Goal: Transaction & Acquisition: Purchase product/service

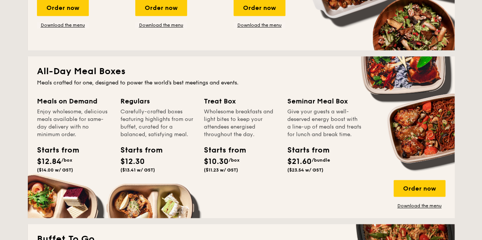
scroll to position [533, 0]
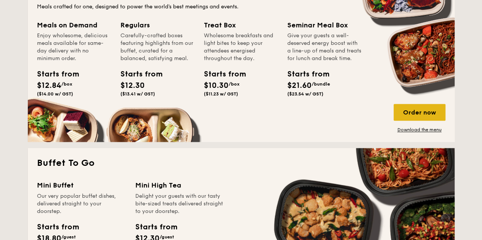
click at [401, 115] on div "Order now" at bounding box center [419, 112] width 52 height 17
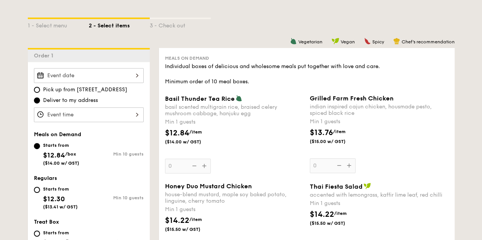
scroll to position [190, 0]
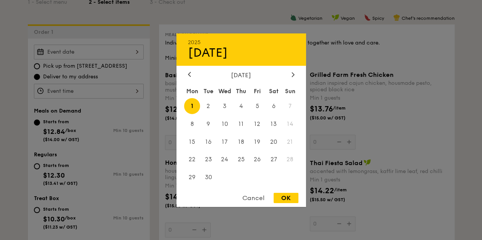
click at [99, 48] on div "2025 Sep 01 September 2025 Mon Tue Wed Thu Fri Sat Sun 1 2 3 4 5 6 7 8 9 10 11 …" at bounding box center [89, 52] width 110 height 15
click at [190, 73] on icon at bounding box center [189, 74] width 3 height 5
click at [257, 201] on div "Cancel" at bounding box center [253, 198] width 37 height 10
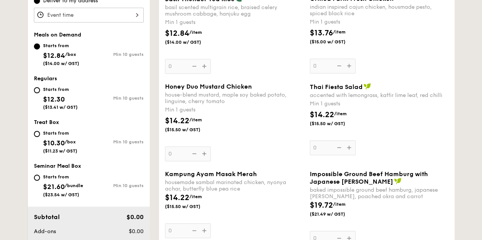
scroll to position [76, 0]
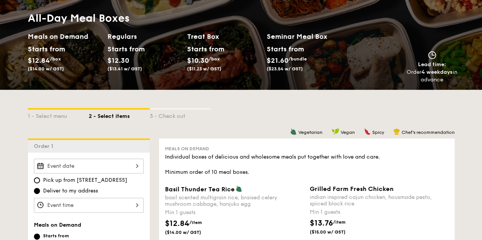
click at [110, 168] on div at bounding box center [89, 166] width 110 height 15
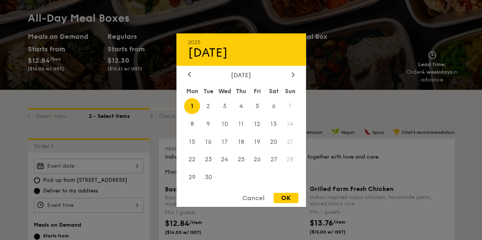
click at [192, 106] on span "1" at bounding box center [192, 106] width 16 height 16
click at [283, 200] on div "OK" at bounding box center [285, 198] width 25 height 10
type input "Sep 01, 2025"
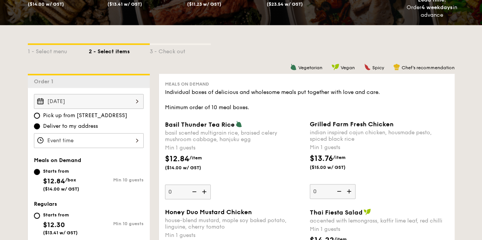
scroll to position [152, 0]
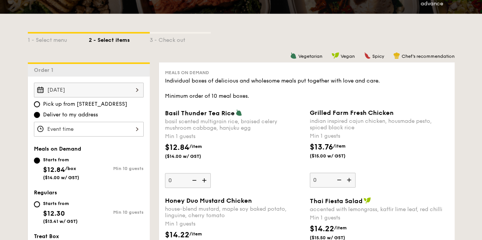
click at [112, 130] on div "12 1 2 3 4 5 6 7 8 9 10 11 00 15 30 45 am pm Cancel OK" at bounding box center [89, 129] width 110 height 15
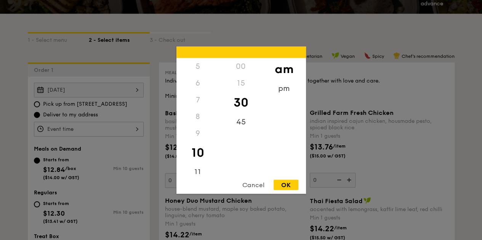
click at [198, 175] on div "12 1 2 3 4 5 6 7 8 9 10 11 00 15 30 45 am pm Cancel OK" at bounding box center [240, 119] width 129 height 147
click at [198, 170] on div "11" at bounding box center [197, 175] width 43 height 22
click at [291, 185] on div "OK" at bounding box center [285, 185] width 25 height 10
type input "11:30AM"
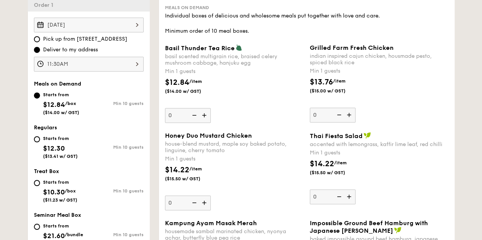
scroll to position [228, 0]
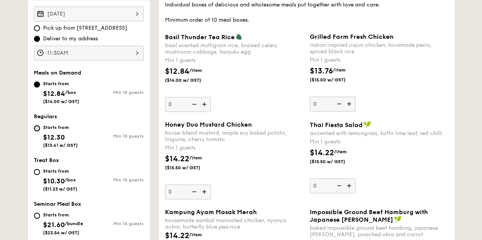
click at [37, 127] on input "Starts from $12.30 ($13.41 w/ GST) Min 10 guests" at bounding box center [37, 128] width 6 height 6
radio input "true"
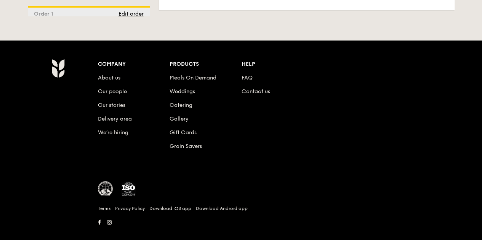
scroll to position [2202, 0]
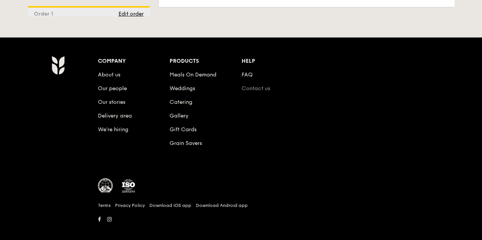
click at [255, 85] on link "Contact us" at bounding box center [255, 88] width 29 height 6
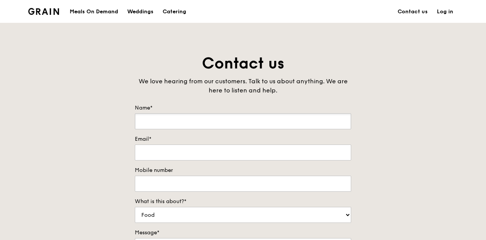
click at [219, 119] on input "Name*" at bounding box center [243, 121] width 216 height 16
type input "[PERSON_NAME]"
type input "[EMAIL_ADDRESS][DOMAIN_NAME]"
click at [224, 182] on input "Mobile number" at bounding box center [243, 184] width 216 height 16
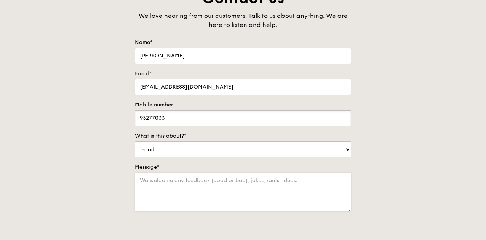
scroll to position [76, 0]
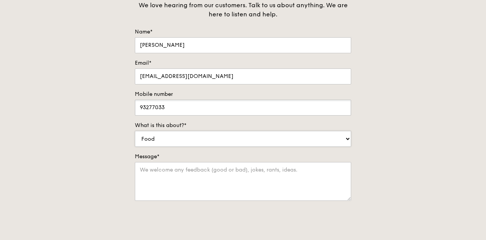
type input "93277033"
click at [200, 137] on select "Food Service Billing/Payment Catering Others" at bounding box center [243, 139] width 216 height 16
select select "Catering"
click at [135, 131] on select "Food Service Billing/Payment Catering Others" at bounding box center [243, 139] width 216 height 16
click at [169, 173] on textarea "Message*" at bounding box center [243, 181] width 216 height 39
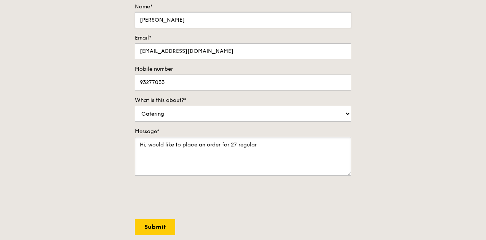
scroll to position [114, 0]
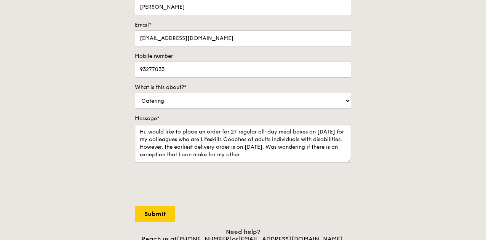
click at [332, 154] on textarea "Hi, would like to place an order for 27 regular all-day meal boxes on [DATE] fo…" at bounding box center [243, 143] width 216 height 39
paste textarea "Hi [Vendor’s Name], I’m trying to place a lunch order for [insert date], but I …"
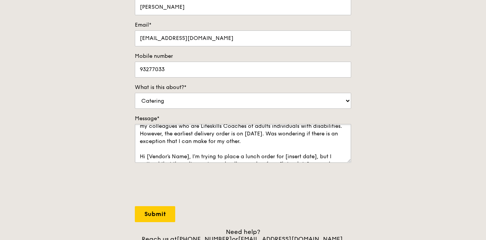
scroll to position [3, 0]
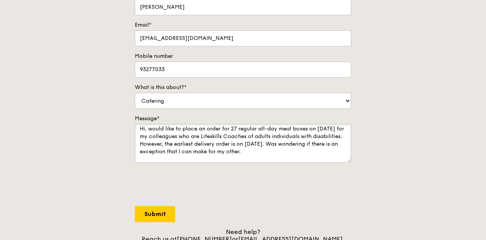
drag, startPoint x: 238, startPoint y: 144, endPoint x: 239, endPoint y: 149, distance: 5.1
click at [239, 149] on textarea "Hi, would like to place an order for 27 regular all-day meal boxes on [DATE] fo…" at bounding box center [243, 143] width 216 height 39
drag, startPoint x: 201, startPoint y: 160, endPoint x: 237, endPoint y: 144, distance: 39.5
click at [237, 144] on textarea "Hi, would like to place an order for 27 regular all-day meal boxes on [DATE] fo…" at bounding box center [243, 143] width 216 height 39
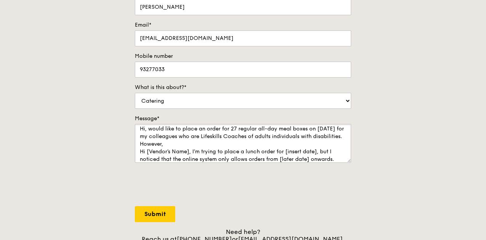
scroll to position [0, 0]
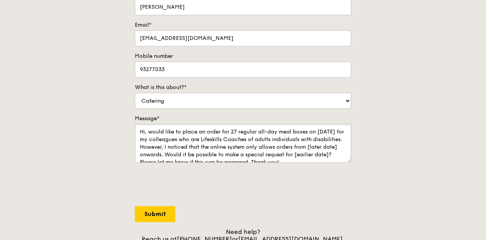
drag, startPoint x: 190, startPoint y: 153, endPoint x: 217, endPoint y: 154, distance: 27.5
click at [217, 154] on textarea "Hi, would like to place an order for 27 regular all-day meal boxes on [DATE] fo…" at bounding box center [243, 143] width 216 height 39
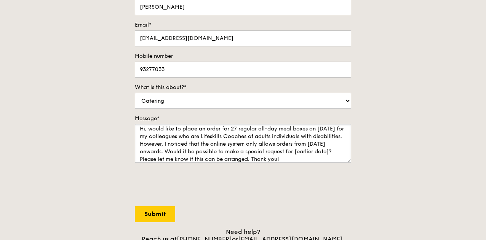
scroll to position [11, 0]
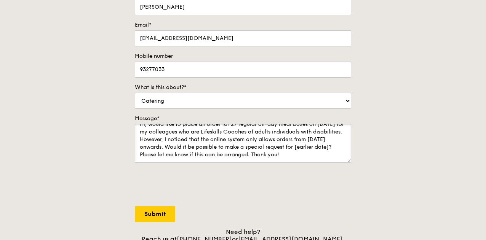
drag, startPoint x: 195, startPoint y: 151, endPoint x: 230, endPoint y: 152, distance: 35.4
click at [230, 152] on textarea "Hi, would like to place an order for 27 regular all-day meal boxes on [DATE] fo…" at bounding box center [243, 143] width 216 height 39
click at [238, 158] on textarea "Hi, would like to place an order for 27 regular all-day meal boxes on [DATE] fo…" at bounding box center [243, 143] width 216 height 39
click at [235, 151] on textarea "Hi, would like to place an order for 27 regular all-day meal boxes on [DATE] fo…" at bounding box center [243, 143] width 216 height 39
type textarea "Hi, would like to place an order for 27 regular all-day meal boxes on [DATE] fo…"
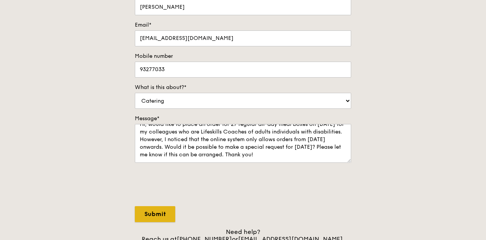
click at [159, 214] on input "Submit" at bounding box center [155, 214] width 40 height 16
select select "Food"
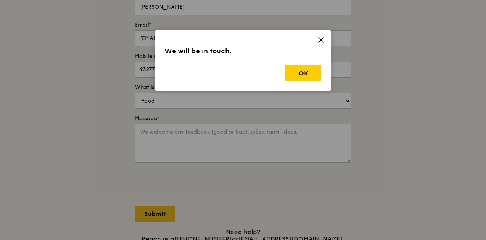
scroll to position [0, 0]
click at [306, 74] on button "OK" at bounding box center [303, 73] width 37 height 16
